Goal: Task Accomplishment & Management: Use online tool/utility

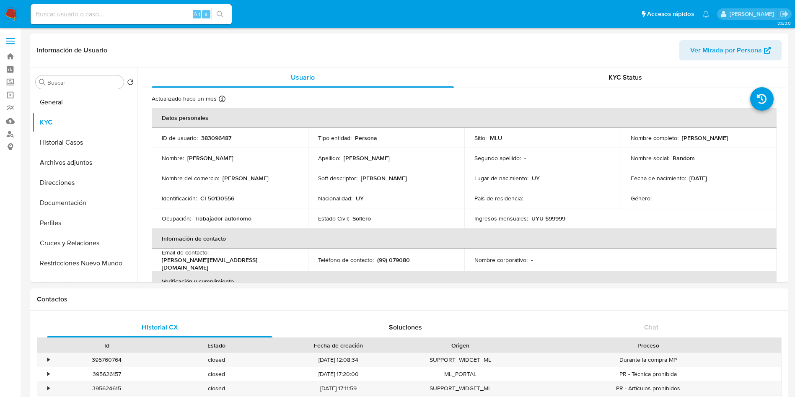
select select "10"
click at [67, 109] on button "General" at bounding box center [81, 102] width 98 height 20
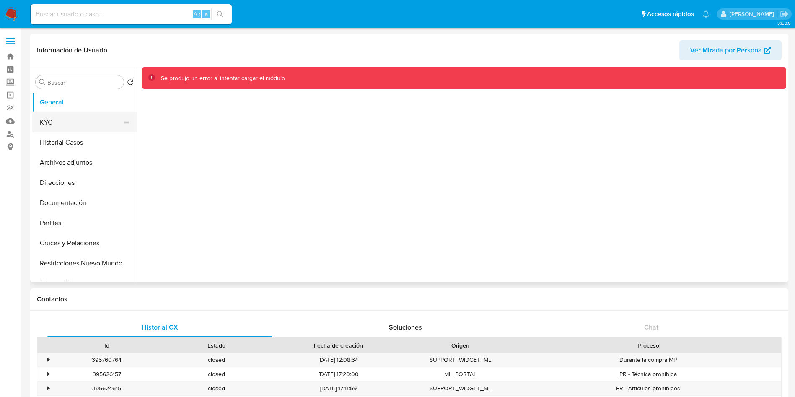
click at [62, 124] on button "KYC" at bounding box center [81, 122] width 98 height 20
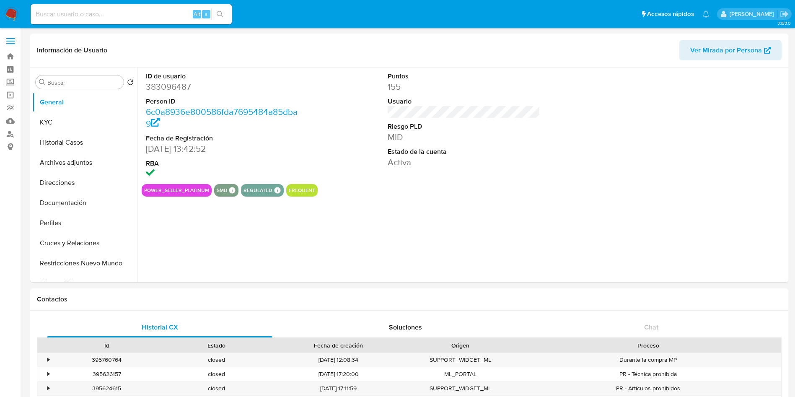
select select "10"
click at [84, 163] on button "Archivos adjuntos" at bounding box center [81, 163] width 98 height 20
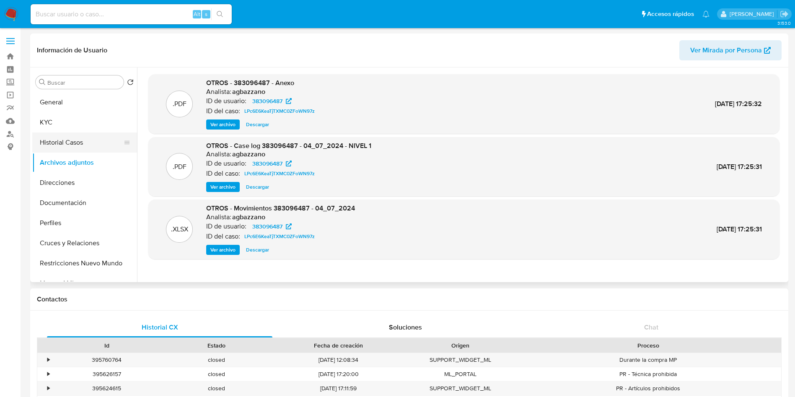
click at [66, 137] on button "Historial Casos" at bounding box center [81, 142] width 98 height 20
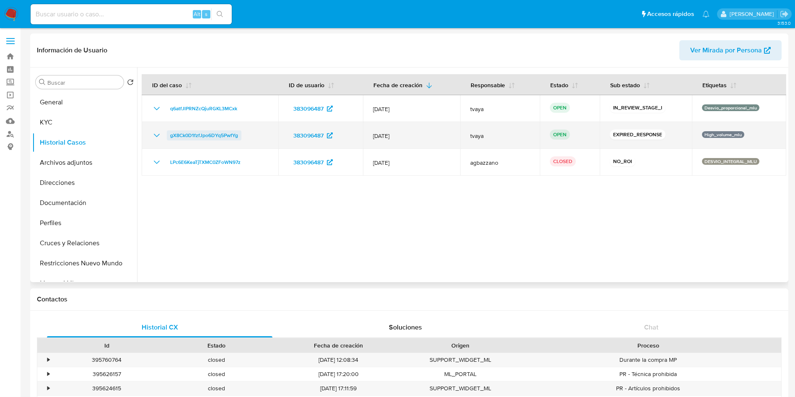
drag, startPoint x: 244, startPoint y: 137, endPoint x: 169, endPoint y: 135, distance: 74.6
click at [169, 135] on div "gX8Ck0D1fzfJpo6DYq5PwfYg" at bounding box center [210, 135] width 117 height 10
click at [222, 135] on span "gX8Ck0D1fzfJpo6DYq5PwfYg" at bounding box center [204, 135] width 68 height 10
drag, startPoint x: 242, startPoint y: 141, endPoint x: 161, endPoint y: 138, distance: 80.9
click at [161, 138] on td "gX8Ck0D1fzfJpo6DYq5PwfYg" at bounding box center [210, 135] width 137 height 27
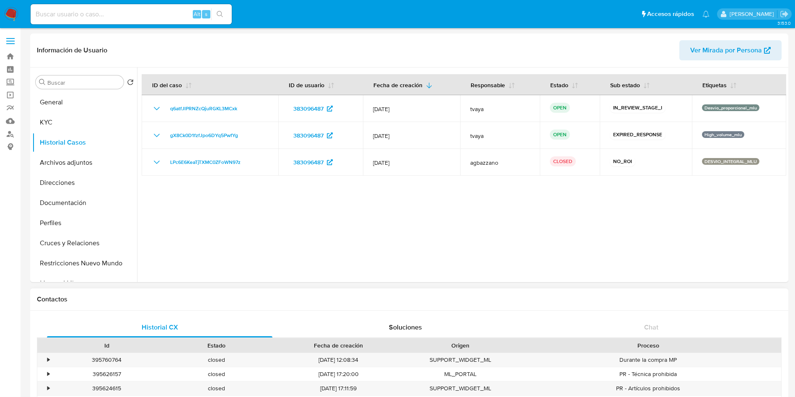
scroll to position [63, 0]
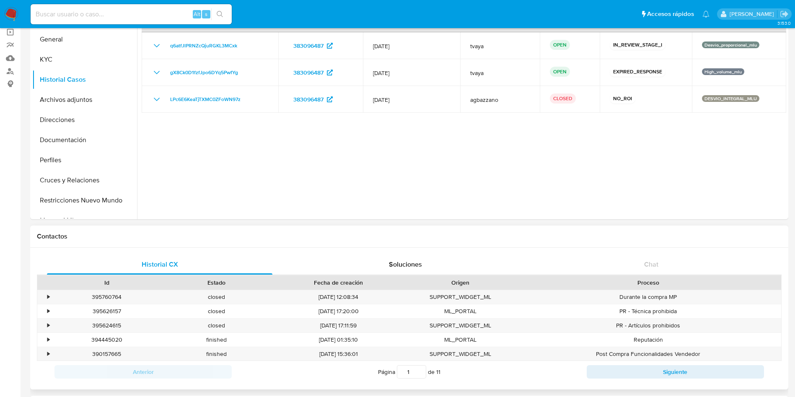
click at [389, 265] on span "Soluciones" at bounding box center [405, 264] width 33 height 10
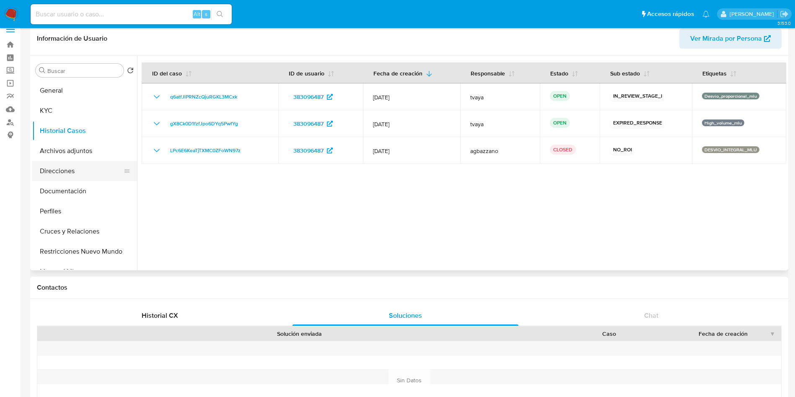
scroll to position [0, 0]
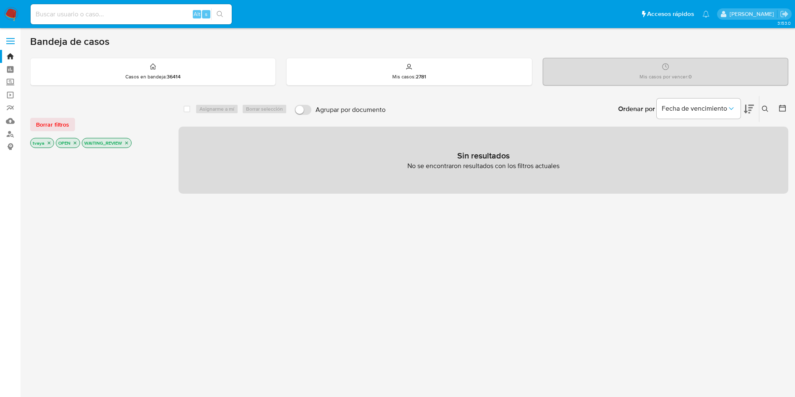
click at [49, 142] on icon "close-filter" at bounding box center [49, 142] width 5 height 5
click at [102, 144] on icon "close-filter" at bounding box center [100, 142] width 5 height 5
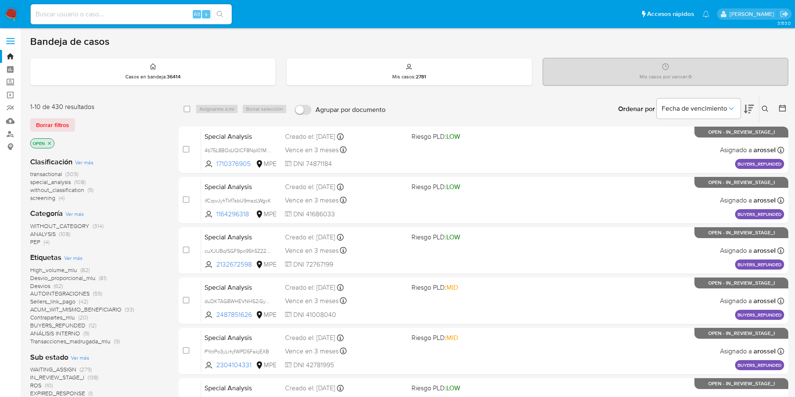
click at [769, 111] on button at bounding box center [766, 109] width 14 height 10
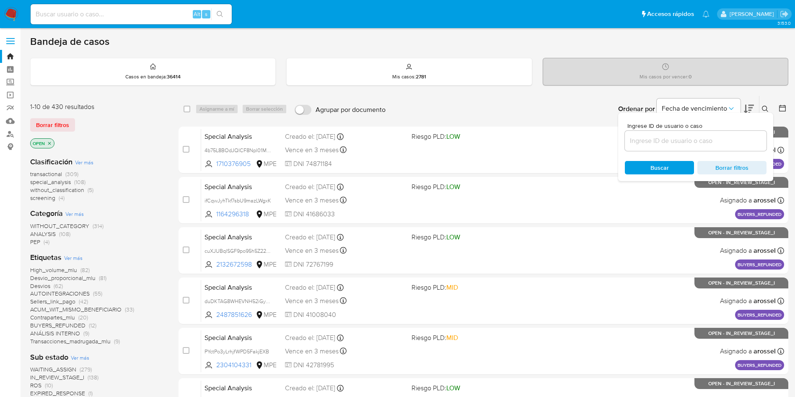
click at [667, 138] on input at bounding box center [696, 140] width 142 height 11
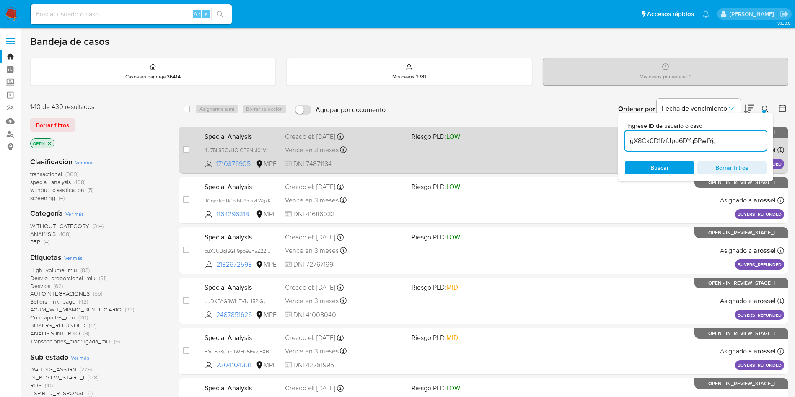
type input "gX8Ck0D1fzfJpo6DYq5PwfYg"
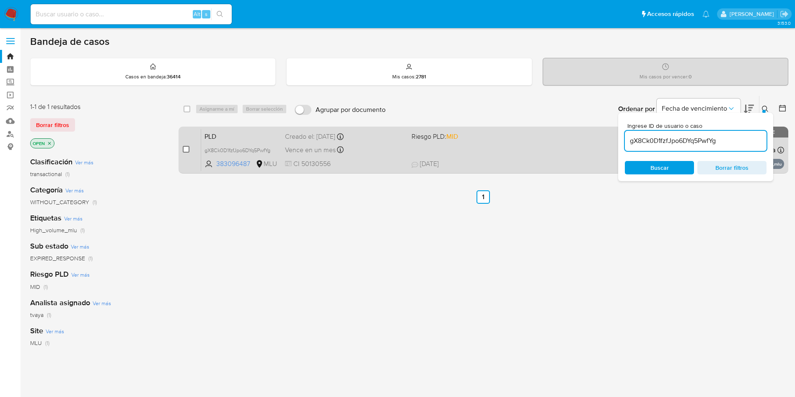
click at [184, 152] on input "checkbox" at bounding box center [186, 149] width 7 height 7
checkbox input "true"
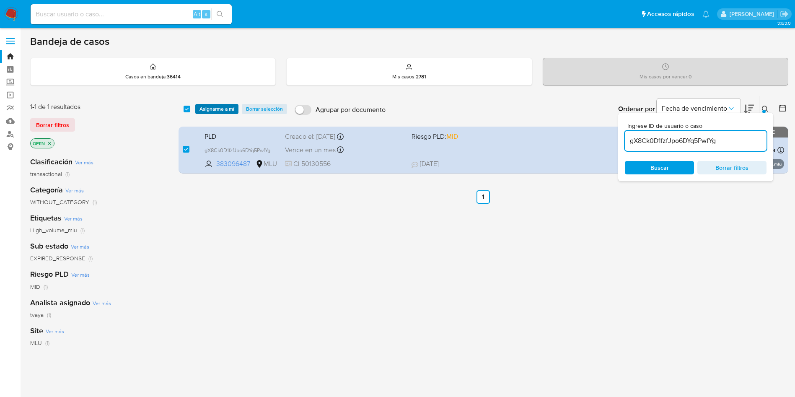
click at [216, 112] on span "Asignarme a mí" at bounding box center [216, 109] width 35 height 8
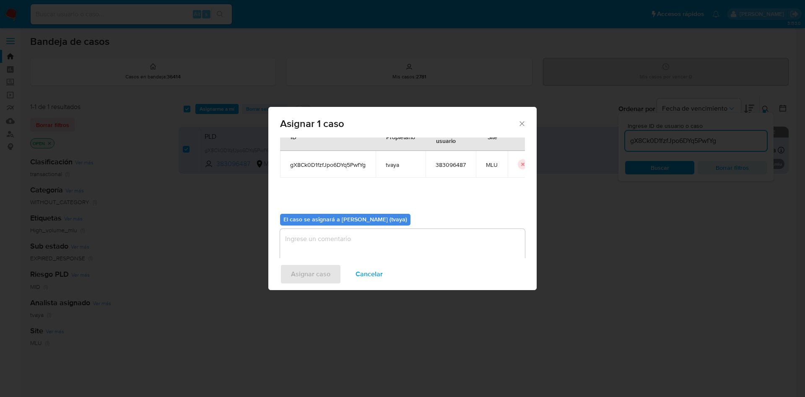
scroll to position [44, 0]
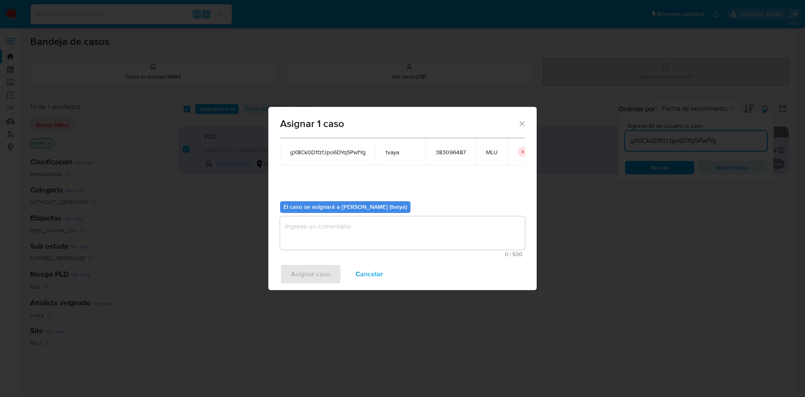
click at [368, 250] on div "0 / 500 500 caracteres restantes" at bounding box center [402, 236] width 245 height 41
click at [368, 240] on textarea "assign-modal" at bounding box center [402, 233] width 245 height 34
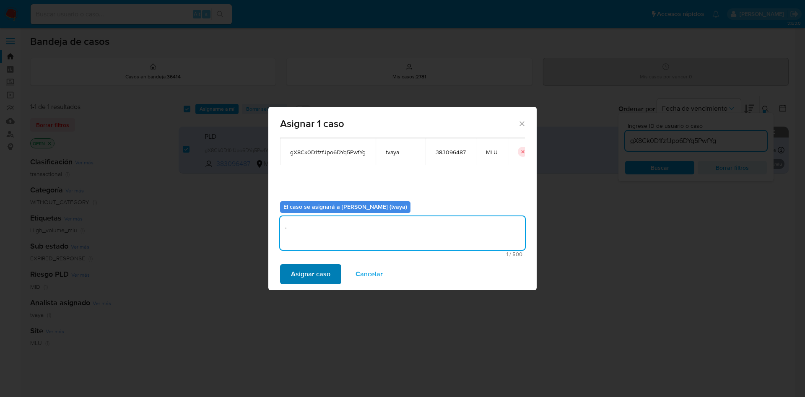
type textarea "."
click at [325, 265] on span "Asignar caso" at bounding box center [310, 274] width 39 height 18
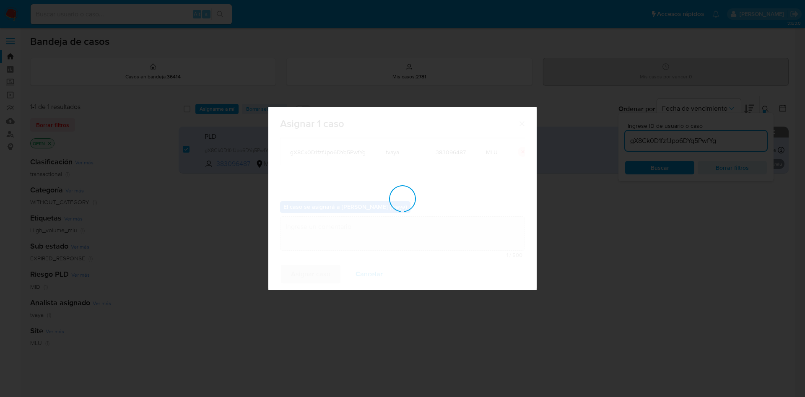
checkbox input "false"
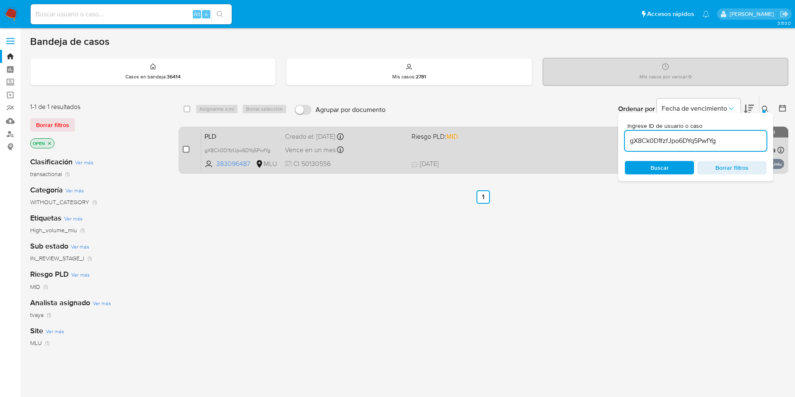
click at [186, 146] on input "checkbox" at bounding box center [186, 149] width 7 height 7
checkbox input "true"
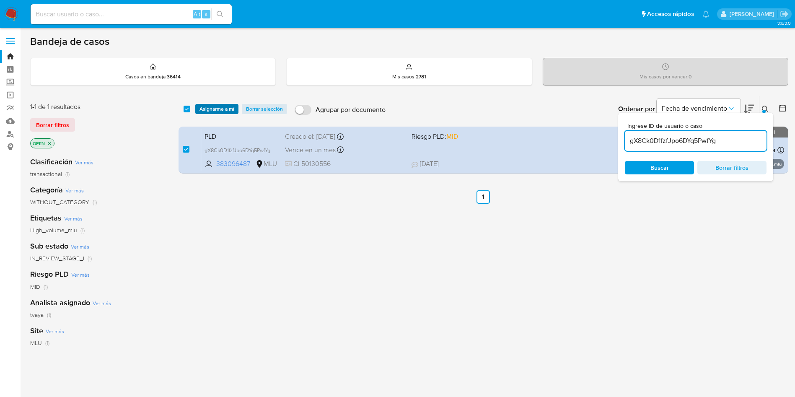
click at [223, 106] on span "Asignarme a mí" at bounding box center [216, 109] width 35 height 8
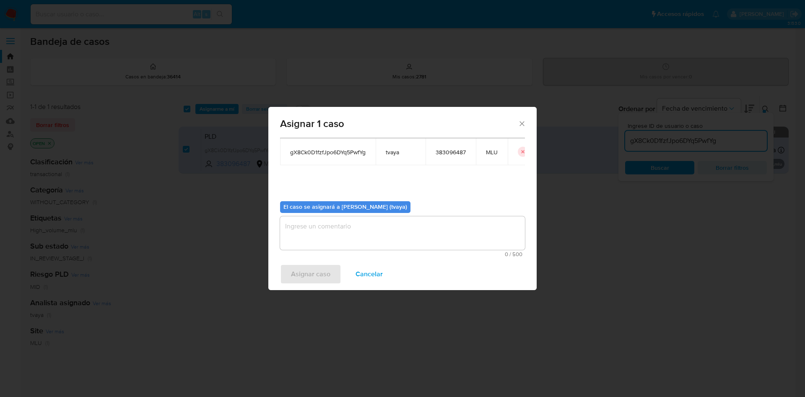
click at [381, 250] on div "0 / 500 500 caracteres restantes" at bounding box center [402, 236] width 245 height 41
click at [361, 224] on textarea "assign-modal" at bounding box center [402, 233] width 245 height 34
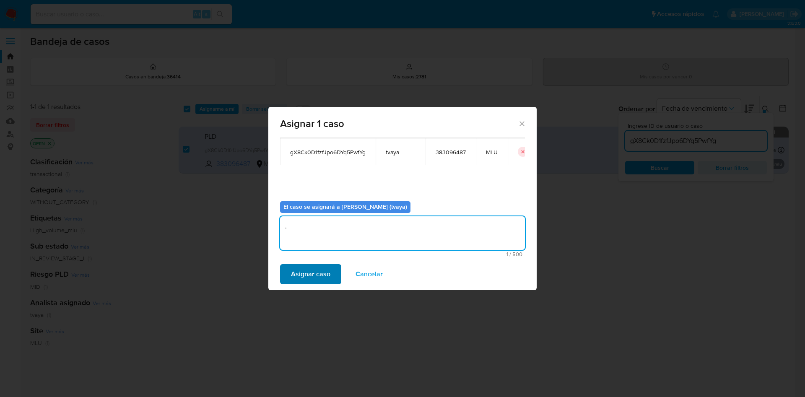
type textarea "."
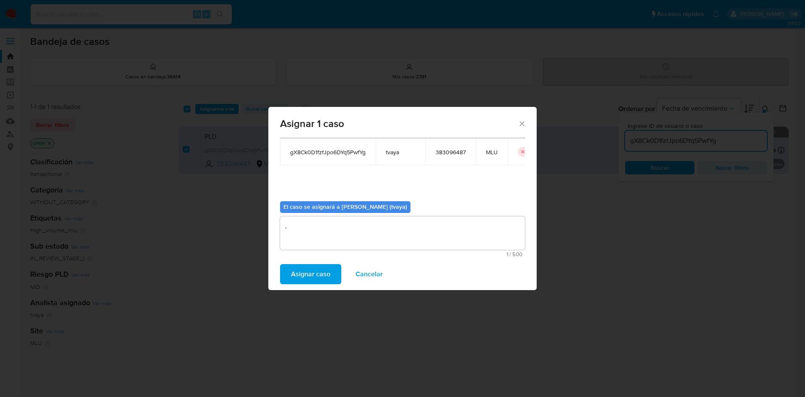
click at [316, 269] on span "Asignar caso" at bounding box center [310, 274] width 39 height 18
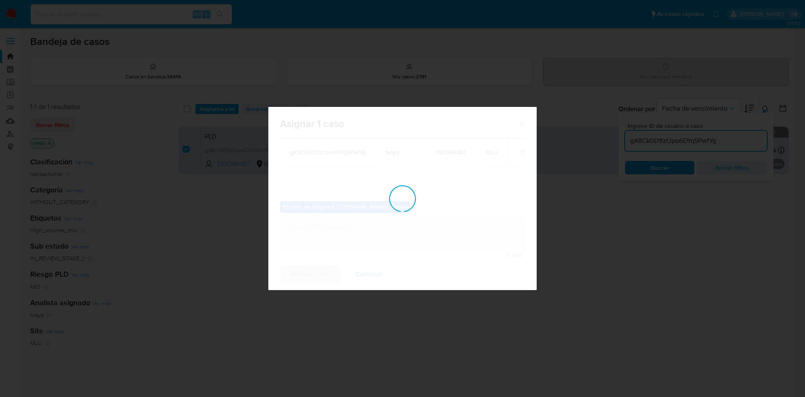
checkbox input "false"
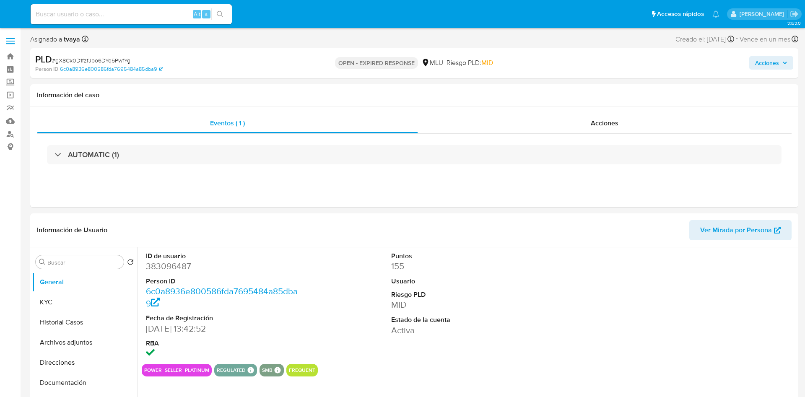
select select "10"
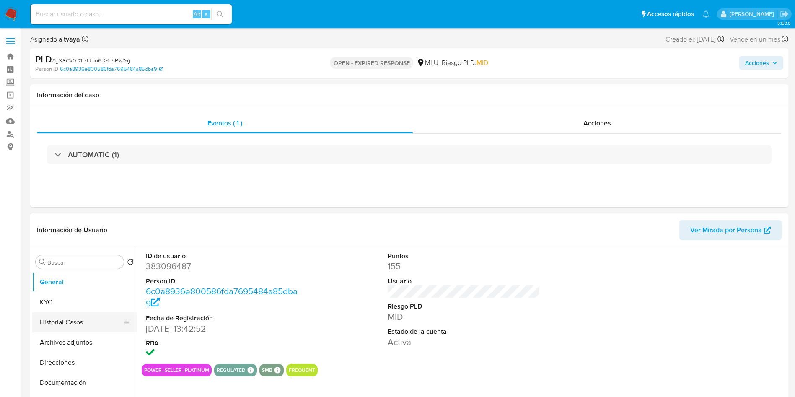
click at [70, 326] on button "Historial Casos" at bounding box center [81, 322] width 98 height 20
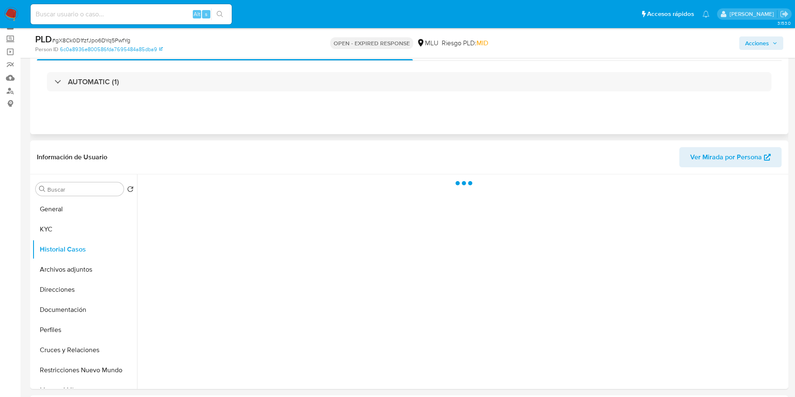
scroll to position [63, 0]
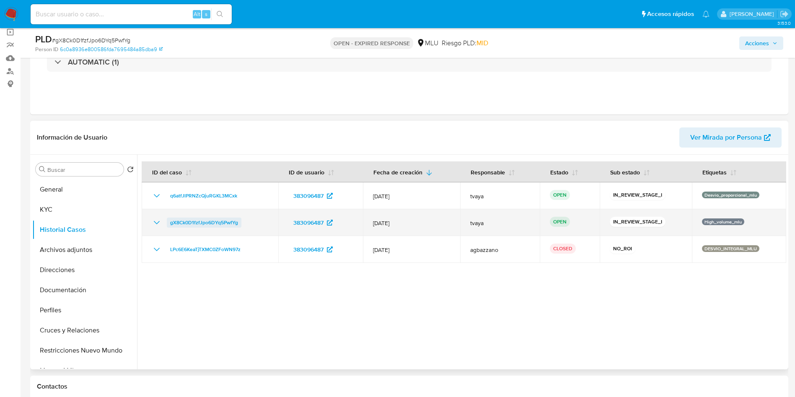
click at [211, 225] on span "gX8Ck0D1fzfJpo6DYq5PwfYg" at bounding box center [204, 223] width 68 height 10
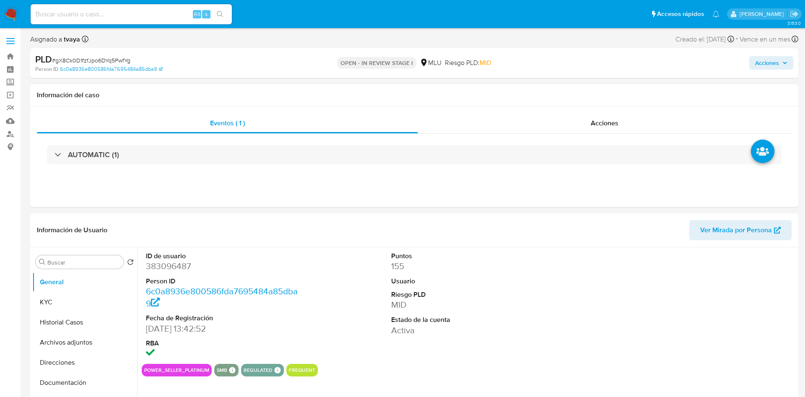
select select "10"
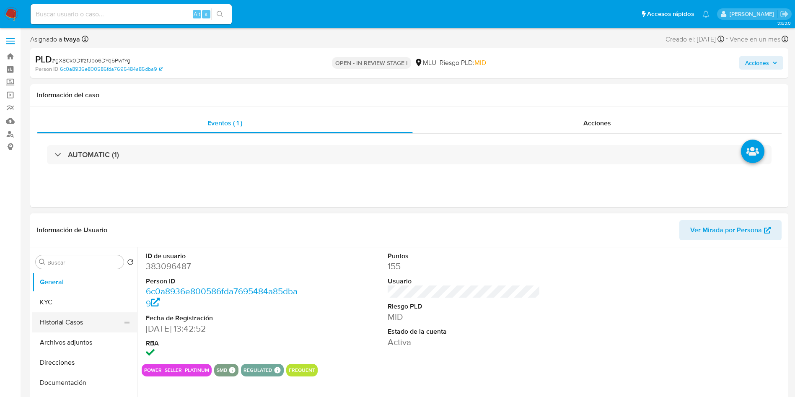
click at [71, 330] on button "Historial Casos" at bounding box center [81, 322] width 98 height 20
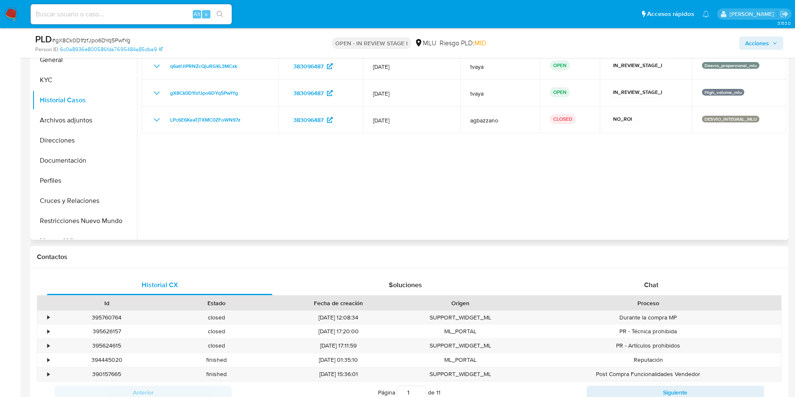
scroll to position [63, 0]
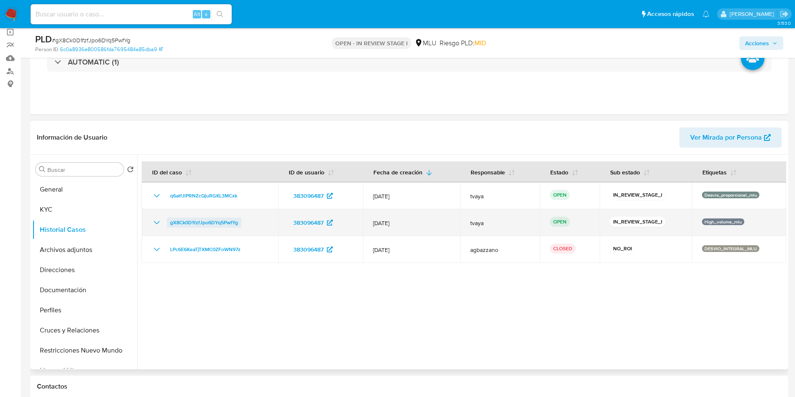
click at [194, 220] on span "gX8Ck0D1fzfJpo6DYq5PwfYg" at bounding box center [204, 223] width 68 height 10
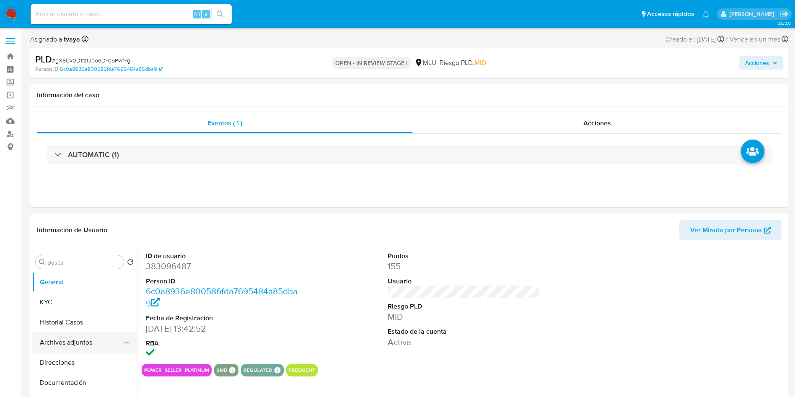
select select "10"
click at [57, 340] on button "Archivos adjuntos" at bounding box center [81, 342] width 98 height 20
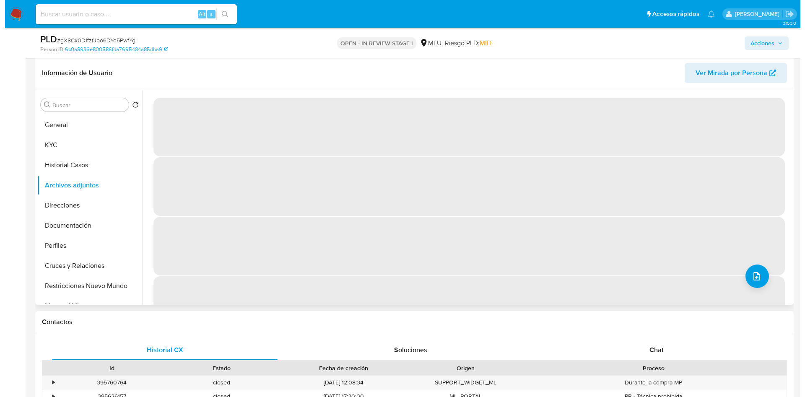
scroll to position [126, 0]
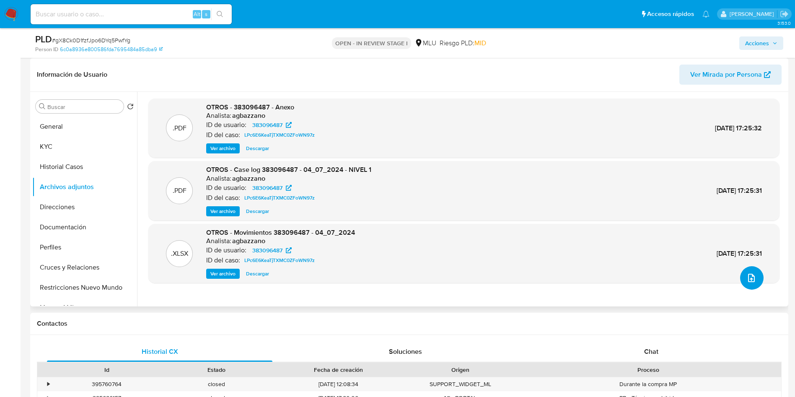
click at [749, 276] on icon "upload-file" at bounding box center [751, 278] width 10 height 10
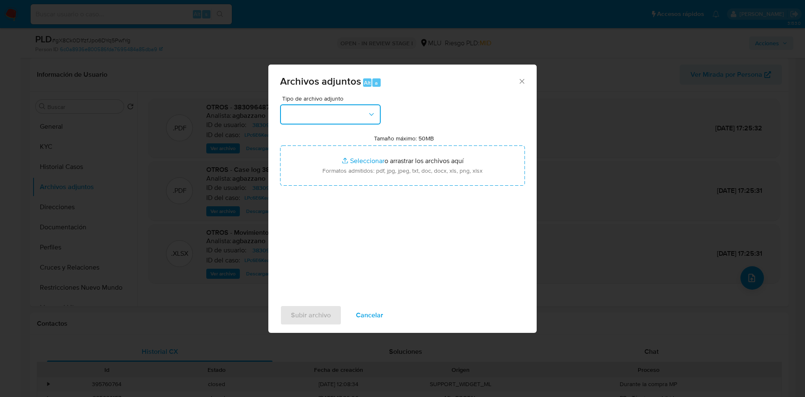
click at [333, 111] on button "button" at bounding box center [330, 114] width 101 height 20
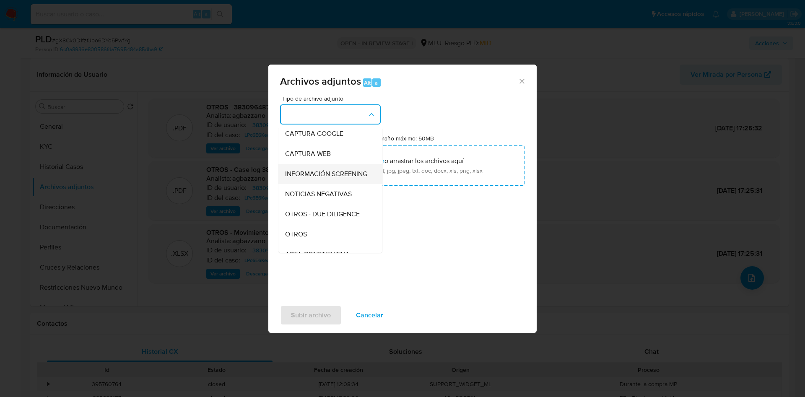
scroll to position [63, 0]
click at [314, 219] on div "OTROS" at bounding box center [327, 215] width 85 height 20
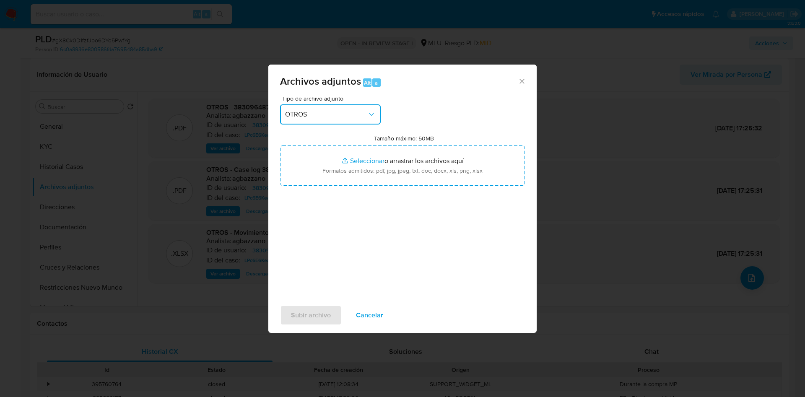
click at [71, 169] on div "Archivos adjuntos Alt a Tipo de archivo adjunto OTROS Tamaño máximo: 50MB Selec…" at bounding box center [402, 198] width 805 height 397
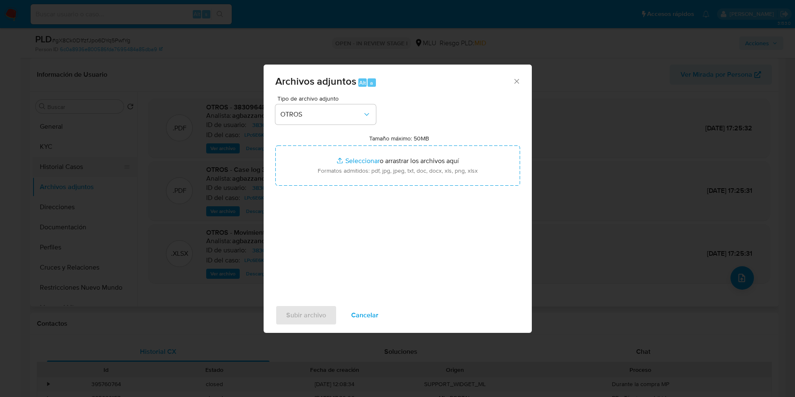
click at [63, 166] on button "Historial Casos" at bounding box center [81, 167] width 98 height 20
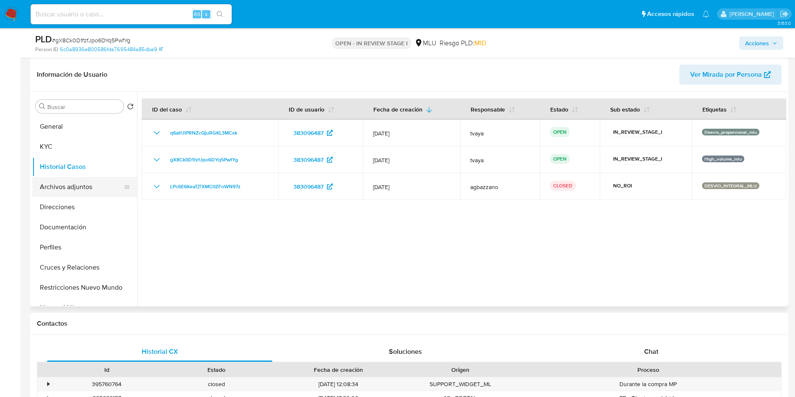
click at [62, 188] on button "Archivos adjuntos" at bounding box center [81, 187] width 98 height 20
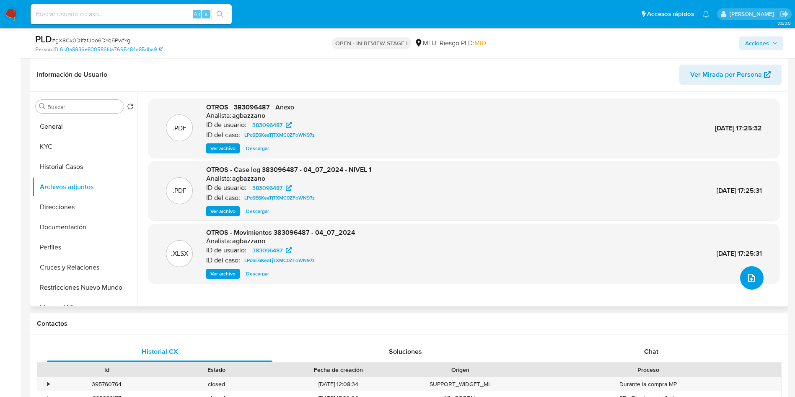
click at [754, 282] on button "upload-file" at bounding box center [751, 277] width 23 height 23
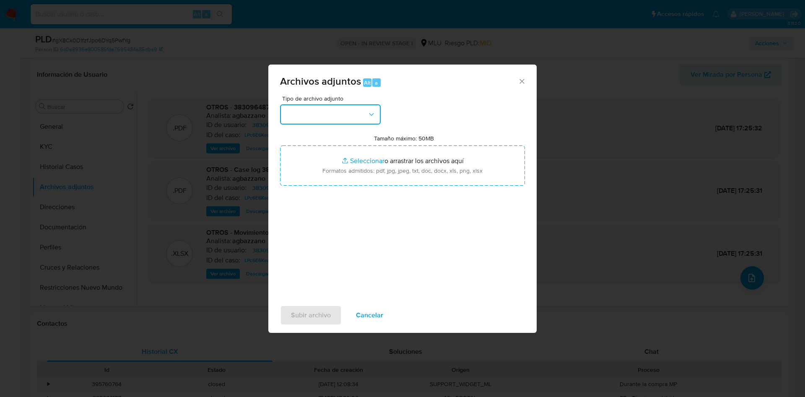
click at [320, 112] on button "button" at bounding box center [330, 114] width 101 height 20
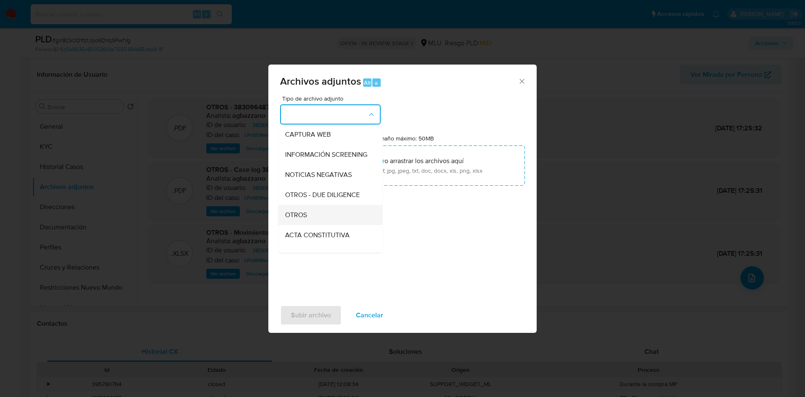
click at [306, 225] on div "OTROS" at bounding box center [327, 215] width 85 height 20
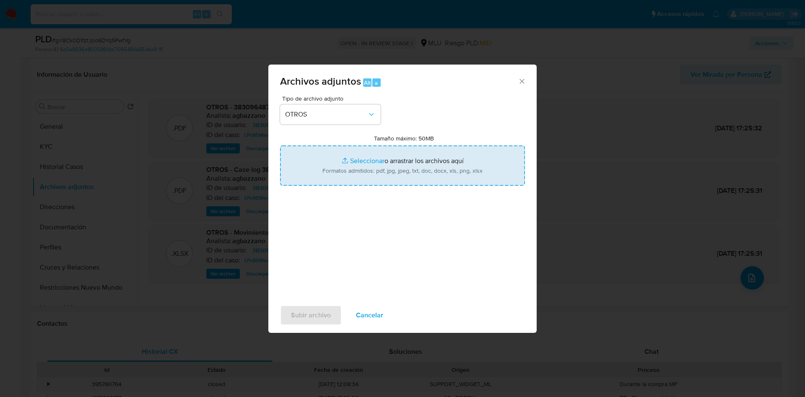
click at [353, 180] on input "Tamaño máximo: 50MB Seleccionar archivos" at bounding box center [402, 165] width 245 height 40
type input "C:\fakepath\383096487 - Case log.pdf"
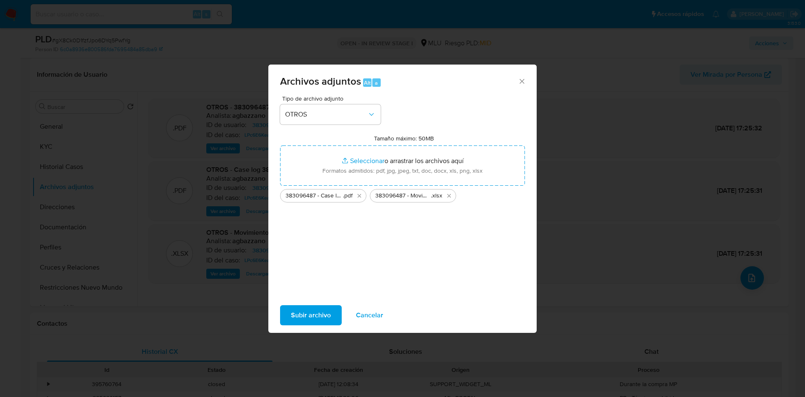
click at [294, 316] on span "Subir archivo" at bounding box center [311, 315] width 40 height 18
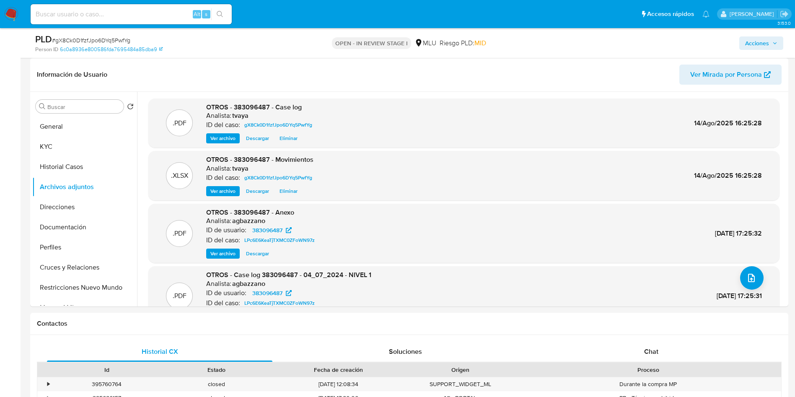
click at [761, 42] on span "Acciones" at bounding box center [757, 42] width 24 height 13
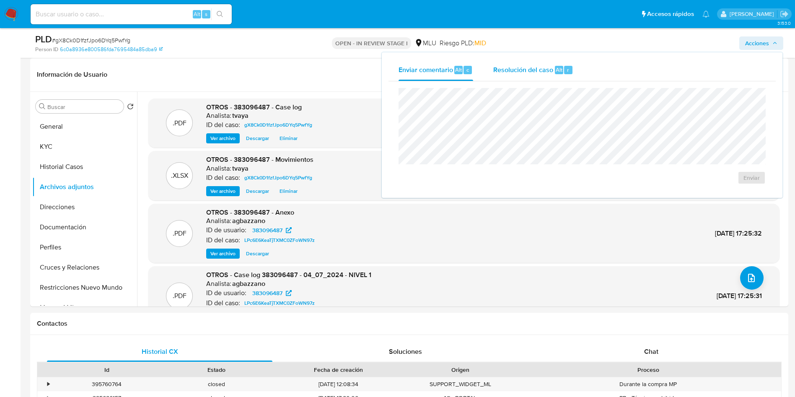
click at [538, 67] on span "Resolución del caso" at bounding box center [523, 70] width 60 height 10
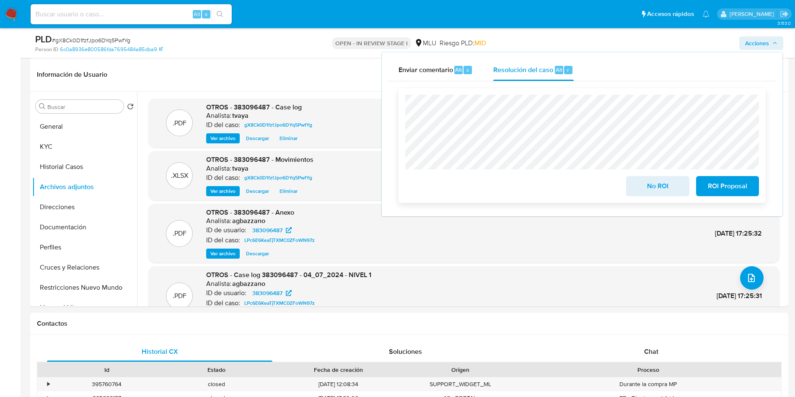
click at [401, 106] on div "No ROI ROI Proposal" at bounding box center [582, 145] width 367 height 115
click at [717, 185] on span "ROI Proposal" at bounding box center [727, 186] width 41 height 18
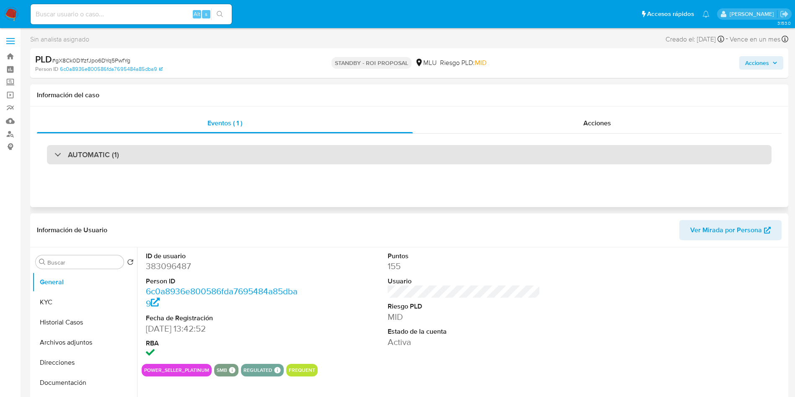
select select "10"
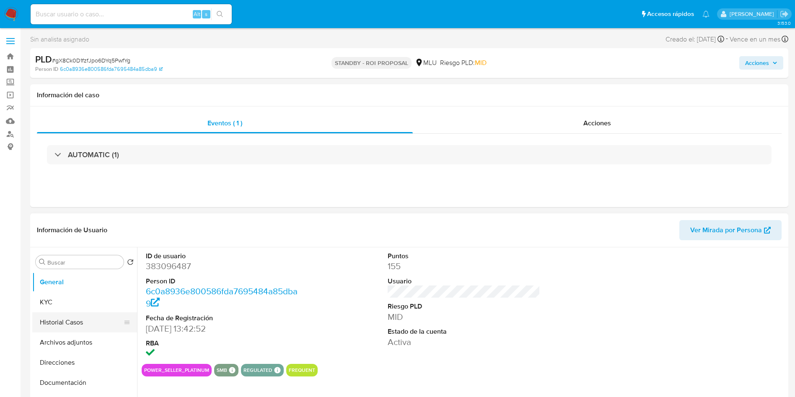
click at [58, 323] on button "Historial Casos" at bounding box center [81, 322] width 98 height 20
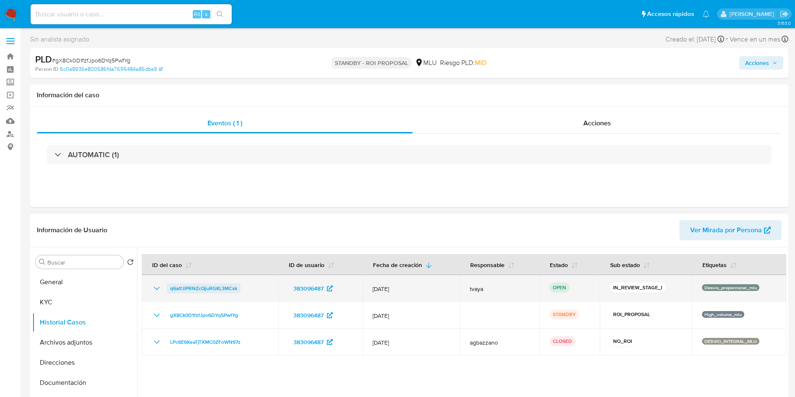
click at [231, 285] on span "q6atfJlPRNZcQjuRGKL3MCxk" at bounding box center [203, 288] width 67 height 10
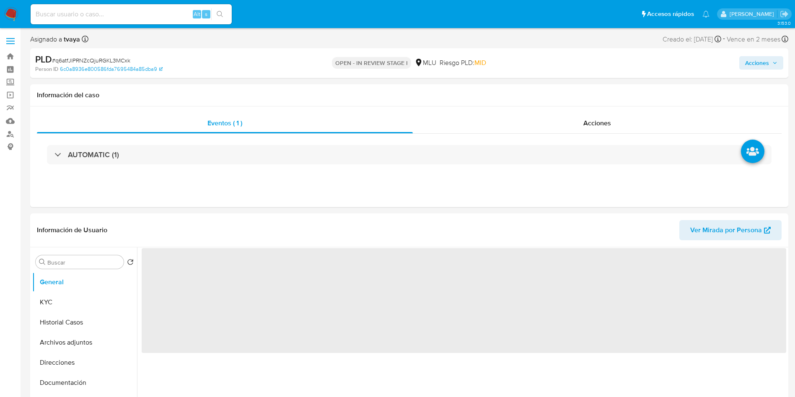
click at [751, 58] on span "Acciones" at bounding box center [757, 62] width 24 height 13
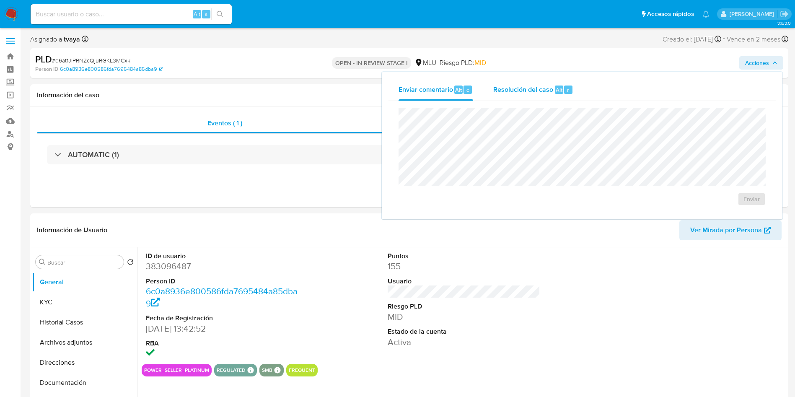
click at [565, 84] on div "Resolución del caso Alt r" at bounding box center [533, 90] width 80 height 22
select select "10"
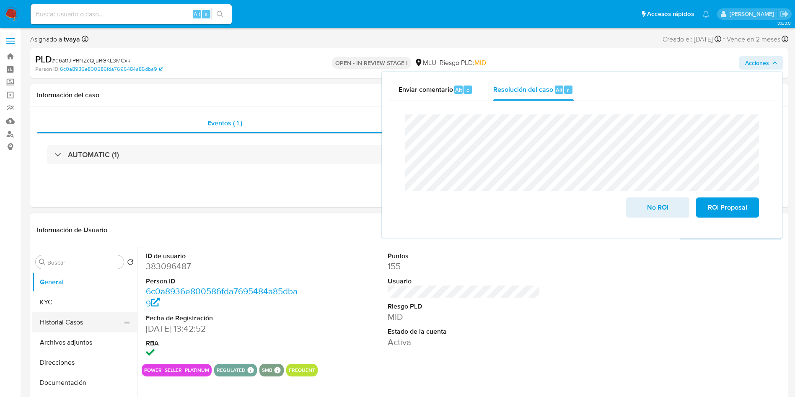
click at [76, 321] on button "Historial Casos" at bounding box center [81, 322] width 98 height 20
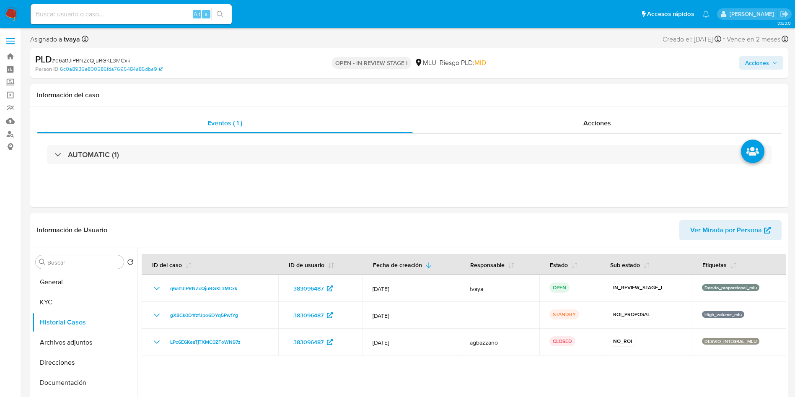
click at [756, 55] on div "Acciones" at bounding box center [659, 63] width 247 height 20
click at [762, 58] on span "Acciones" at bounding box center [757, 62] width 24 height 13
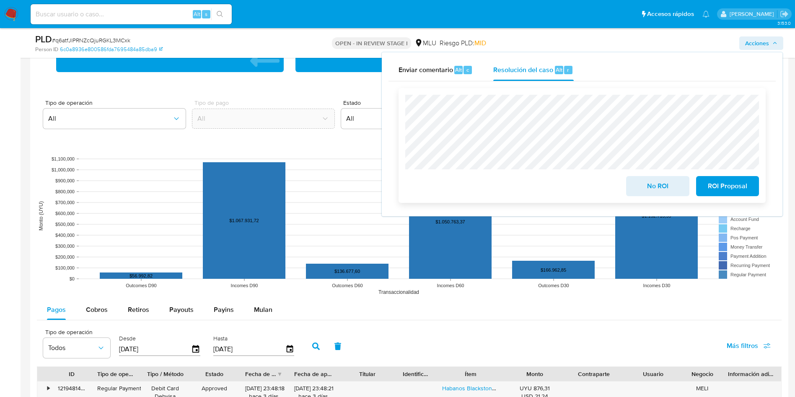
scroll to position [566, 0]
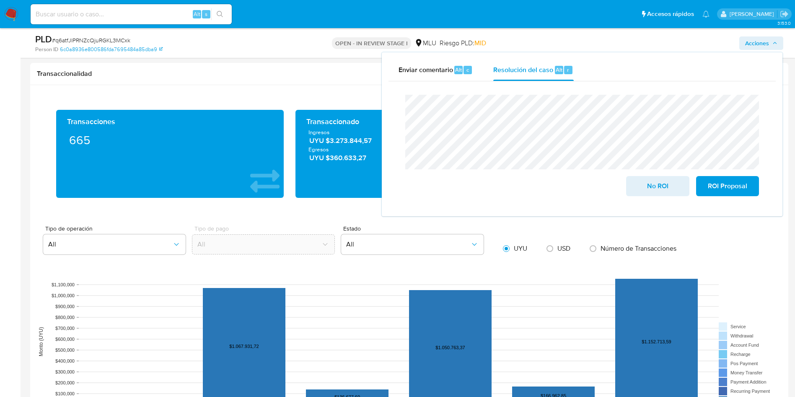
click at [795, 199] on html "Pausado Ver notificaciones Alt s Accesos rápidos Presiona las siguientes teclas…" at bounding box center [397, 294] width 795 height 1720
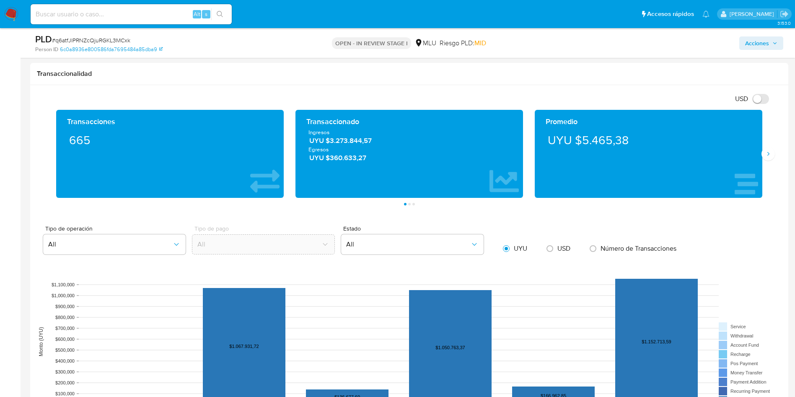
click at [774, 38] on span "Acciones" at bounding box center [761, 43] width 32 height 12
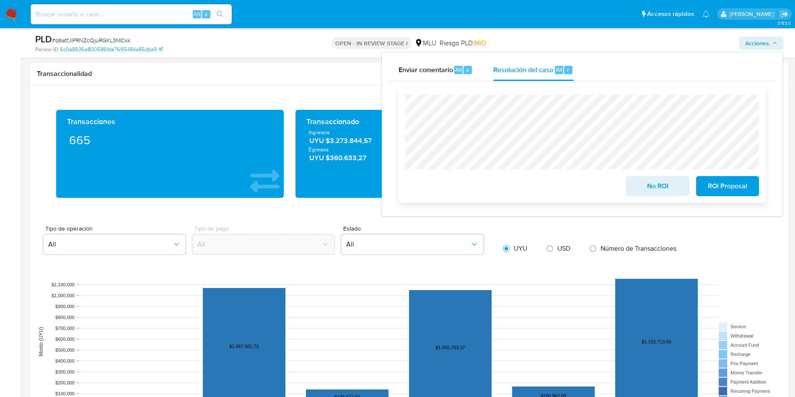
click at [739, 177] on div "No ROI ROI Proposal" at bounding box center [582, 145] width 354 height 101
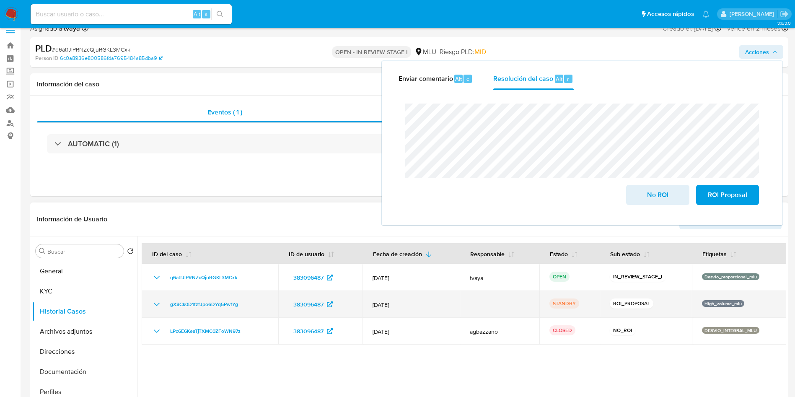
scroll to position [0, 0]
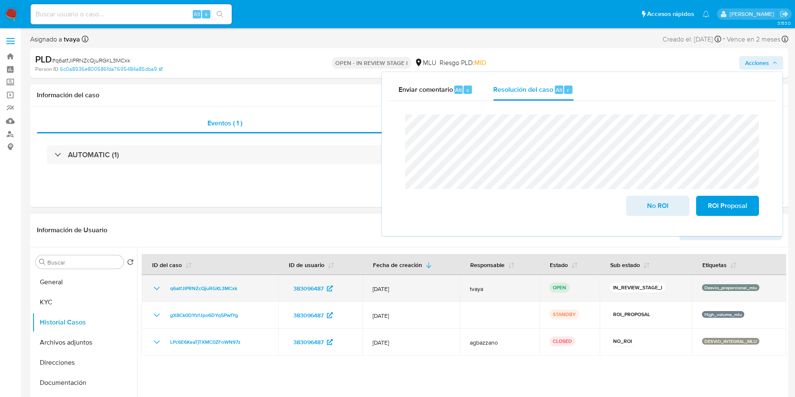
drag, startPoint x: 249, startPoint y: 289, endPoint x: 165, endPoint y: 290, distance: 84.2
click at [165, 290] on div "q6atfJlPRNZcQjuRGKL3MCxk" at bounding box center [210, 288] width 117 height 10
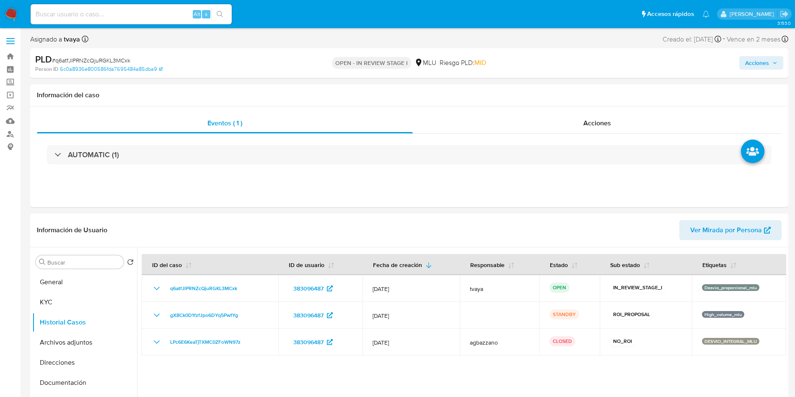
click at [768, 57] on span "Acciones" at bounding box center [757, 62] width 24 height 13
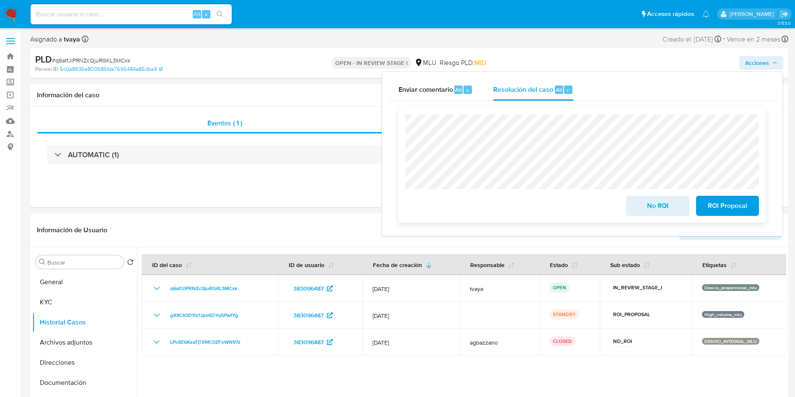
click at [712, 205] on span "ROI Proposal" at bounding box center [727, 206] width 41 height 18
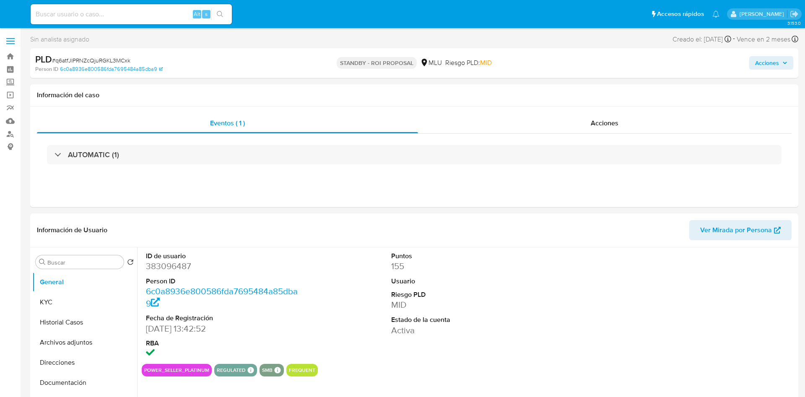
select select "10"
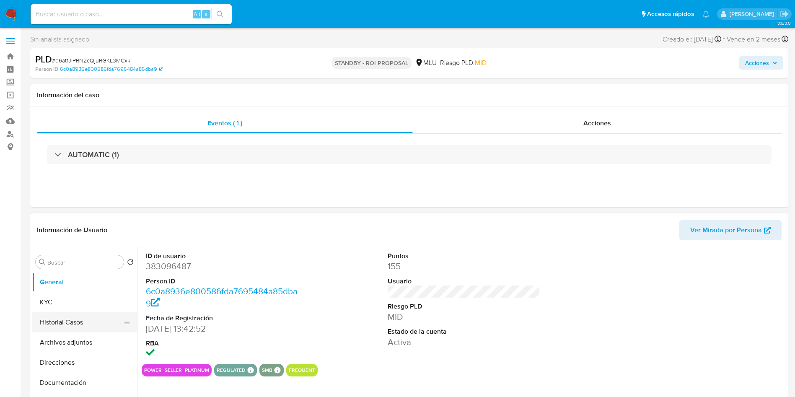
click at [51, 318] on button "Historial Casos" at bounding box center [81, 322] width 98 height 20
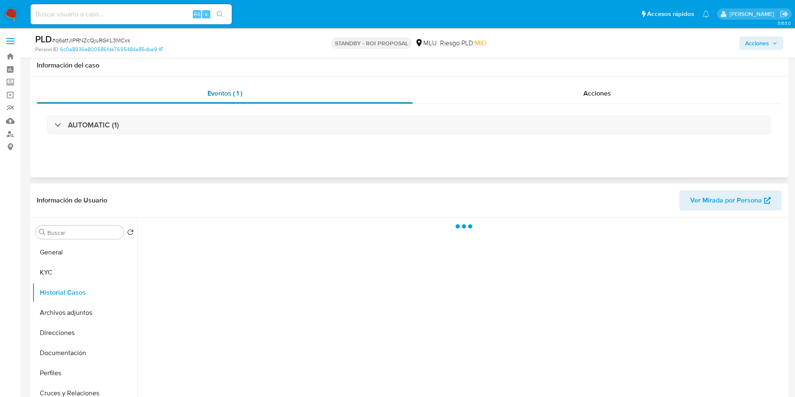
scroll to position [63, 0]
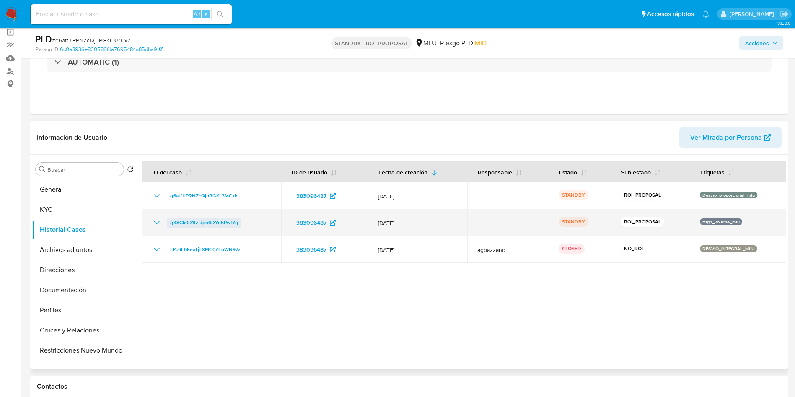
drag, startPoint x: 246, startPoint y: 225, endPoint x: 168, endPoint y: 224, distance: 77.5
click at [168, 224] on div "gX8Ck0D1fzfJpo6DYq5PwfYg" at bounding box center [211, 223] width 119 height 10
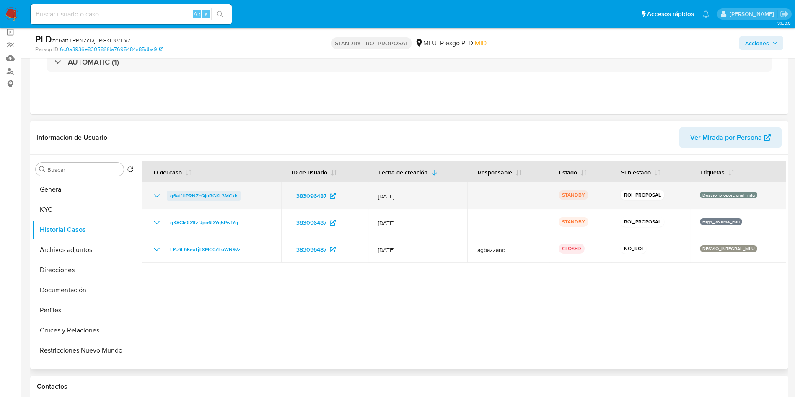
drag, startPoint x: 246, startPoint y: 193, endPoint x: 169, endPoint y: 199, distance: 77.8
click at [169, 199] on div "q6atfJlPRNZcQjuRGKL3MCxk" at bounding box center [211, 196] width 119 height 10
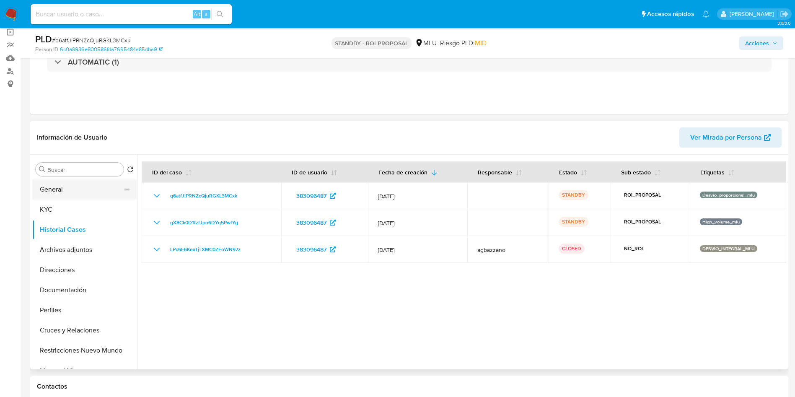
click at [66, 191] on button "General" at bounding box center [81, 189] width 98 height 20
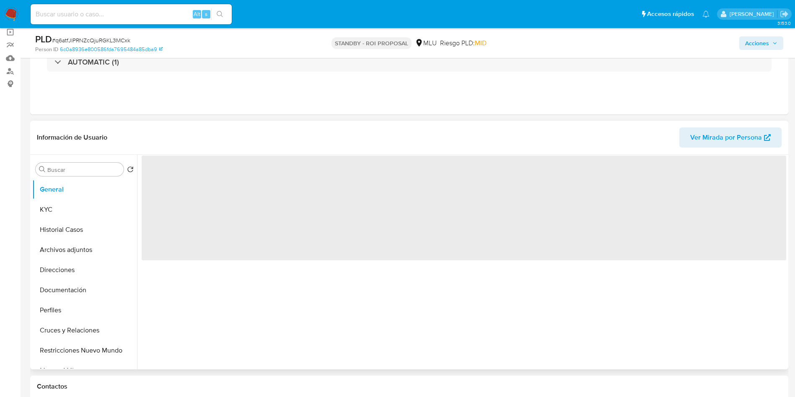
click at [176, 173] on span "‌" at bounding box center [464, 207] width 645 height 105
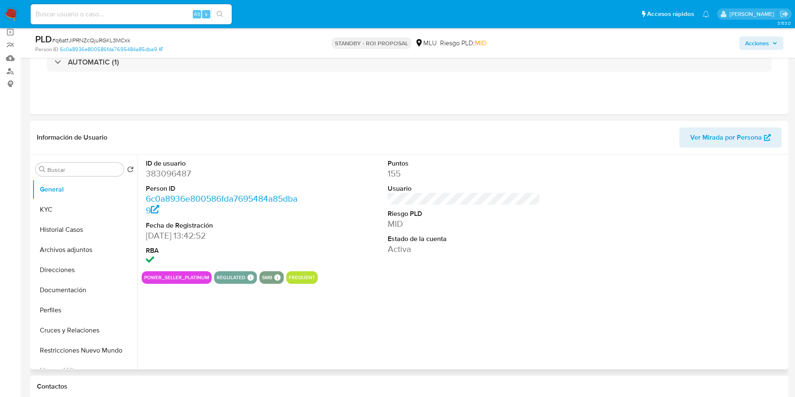
click at [175, 171] on dd "383096487" at bounding box center [222, 174] width 153 height 12
copy dd "383096487"
click at [70, 225] on button "Historial Casos" at bounding box center [81, 230] width 98 height 20
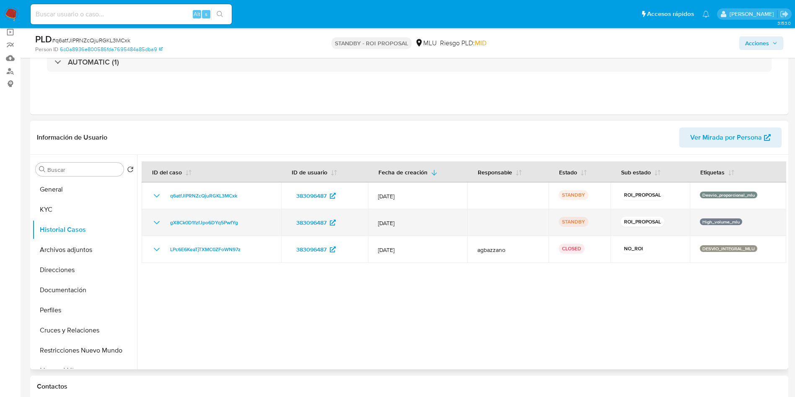
drag, startPoint x: 411, startPoint y: 220, endPoint x: 380, endPoint y: 228, distance: 32.2
click at [380, 228] on td "12/Jun/2025" at bounding box center [417, 222] width 99 height 27
click at [155, 222] on icon "Mostrar/Ocultar" at bounding box center [157, 222] width 6 height 3
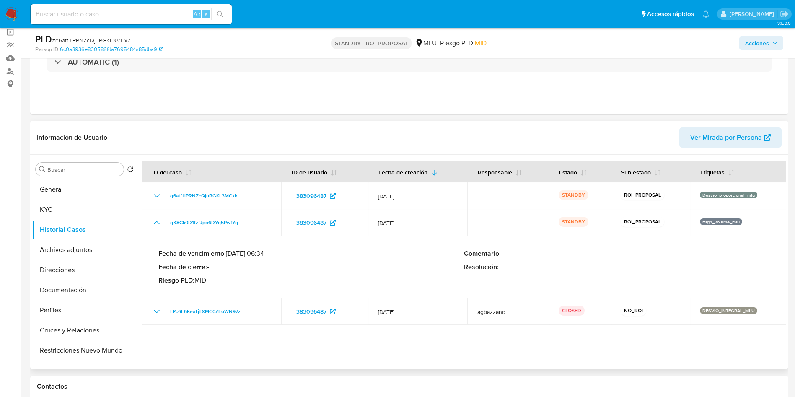
drag, startPoint x: 230, startPoint y: 254, endPoint x: 264, endPoint y: 254, distance: 34.0
click at [264, 254] on p "Fecha de vencimiento : 10/09/2025 06:34" at bounding box center [311, 253] width 306 height 8
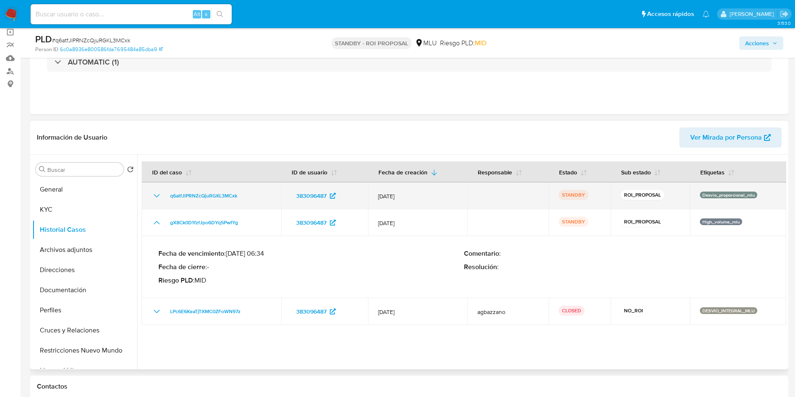
click at [155, 199] on icon "Mostrar/Ocultar" at bounding box center [157, 196] width 10 height 10
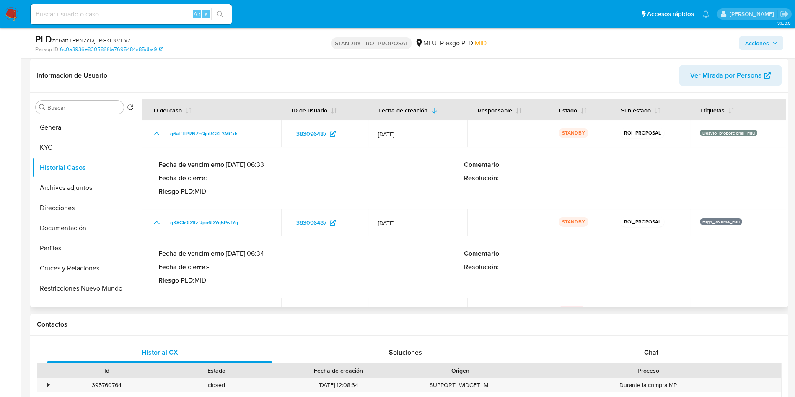
drag, startPoint x: 231, startPoint y: 165, endPoint x: 243, endPoint y: 165, distance: 12.2
click at [243, 165] on p "Fecha de vencimiento : 10/10/2025 06:33" at bounding box center [311, 165] width 306 height 8
drag, startPoint x: 229, startPoint y: 163, endPoint x: 263, endPoint y: 166, distance: 34.1
click at [263, 166] on p "Fecha de vencimiento : 10/10/2025 06:33" at bounding box center [311, 165] width 306 height 8
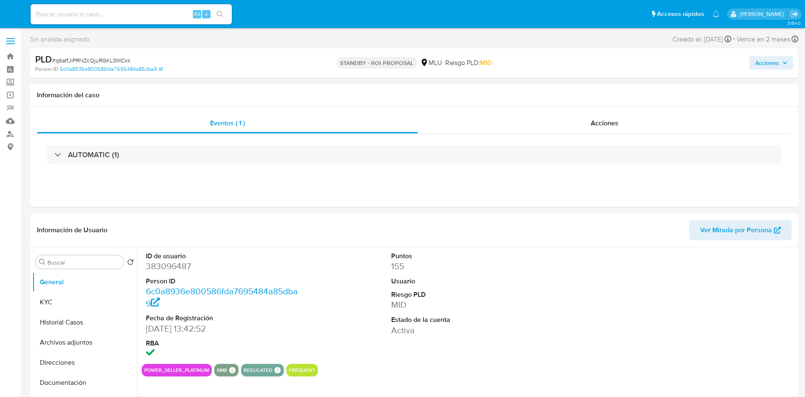
select select "10"
